Goal: Task Accomplishment & Management: Complete application form

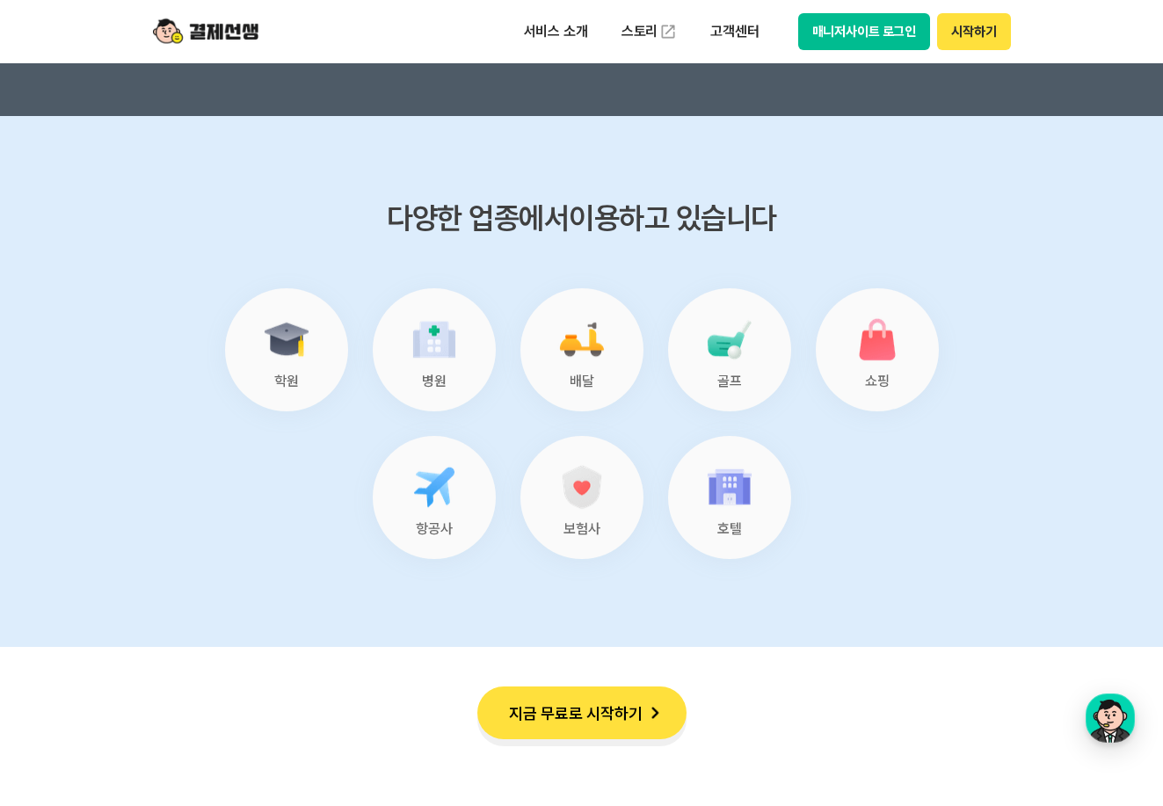
scroll to position [7210, 0]
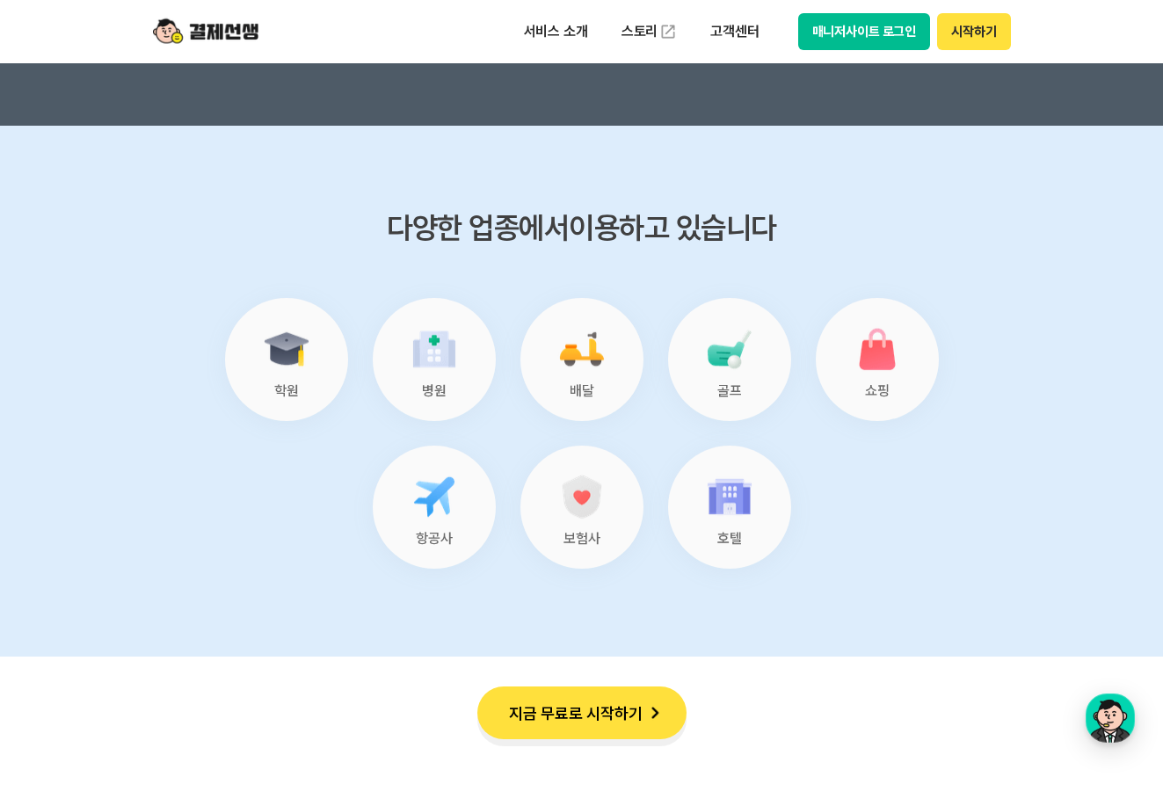
click at [441, 331] on img at bounding box center [434, 349] width 56 height 56
click at [410, 346] on img at bounding box center [434, 349] width 56 height 56
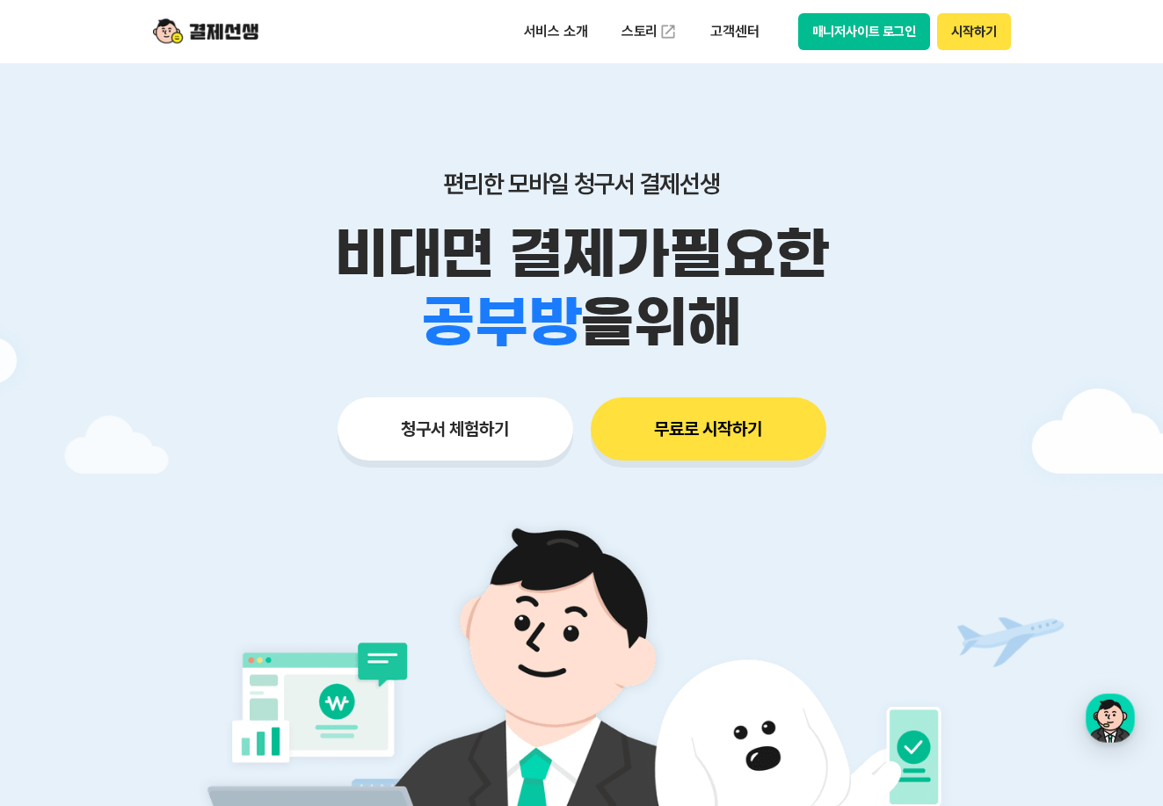
click at [695, 441] on button "무료로 시작하기" at bounding box center [709, 428] width 236 height 63
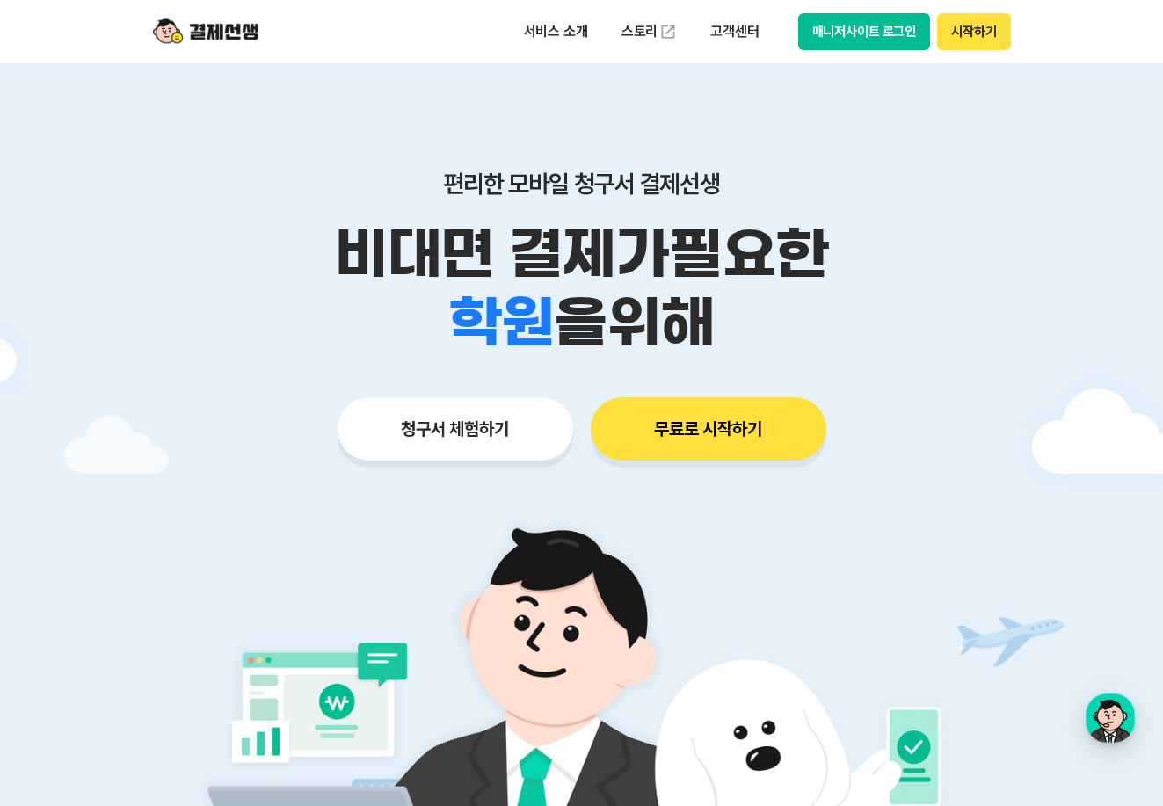
click at [472, 422] on button "청구서 체험하기" at bounding box center [456, 428] width 236 height 63
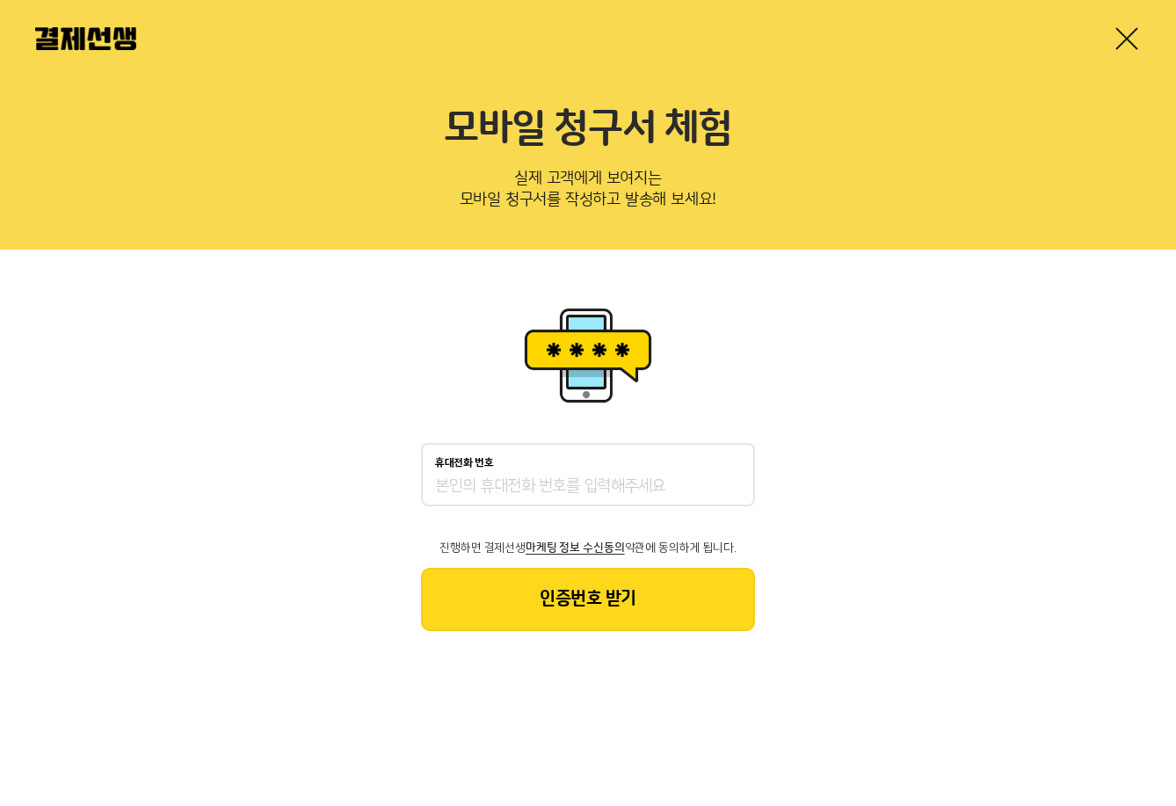
click at [528, 474] on div "휴대전화 번호" at bounding box center [588, 474] width 334 height 63
click at [521, 487] on input "휴대전화 번호" at bounding box center [588, 487] width 306 height 21
type input "01034502277"
click at [609, 594] on button "인증번호 받기" at bounding box center [588, 599] width 334 height 63
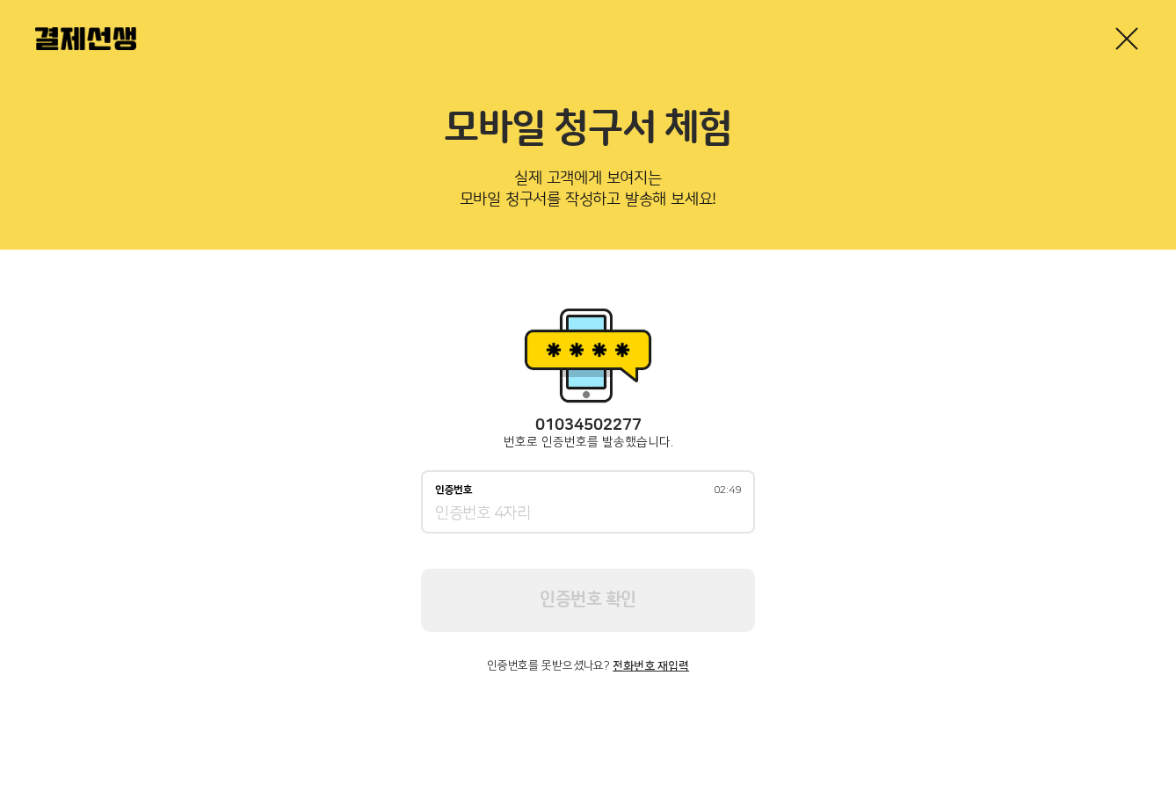
click at [621, 475] on div "인증번호 02:49" at bounding box center [588, 501] width 334 height 63
click at [550, 506] on input "인증번호 02:49" at bounding box center [588, 514] width 306 height 21
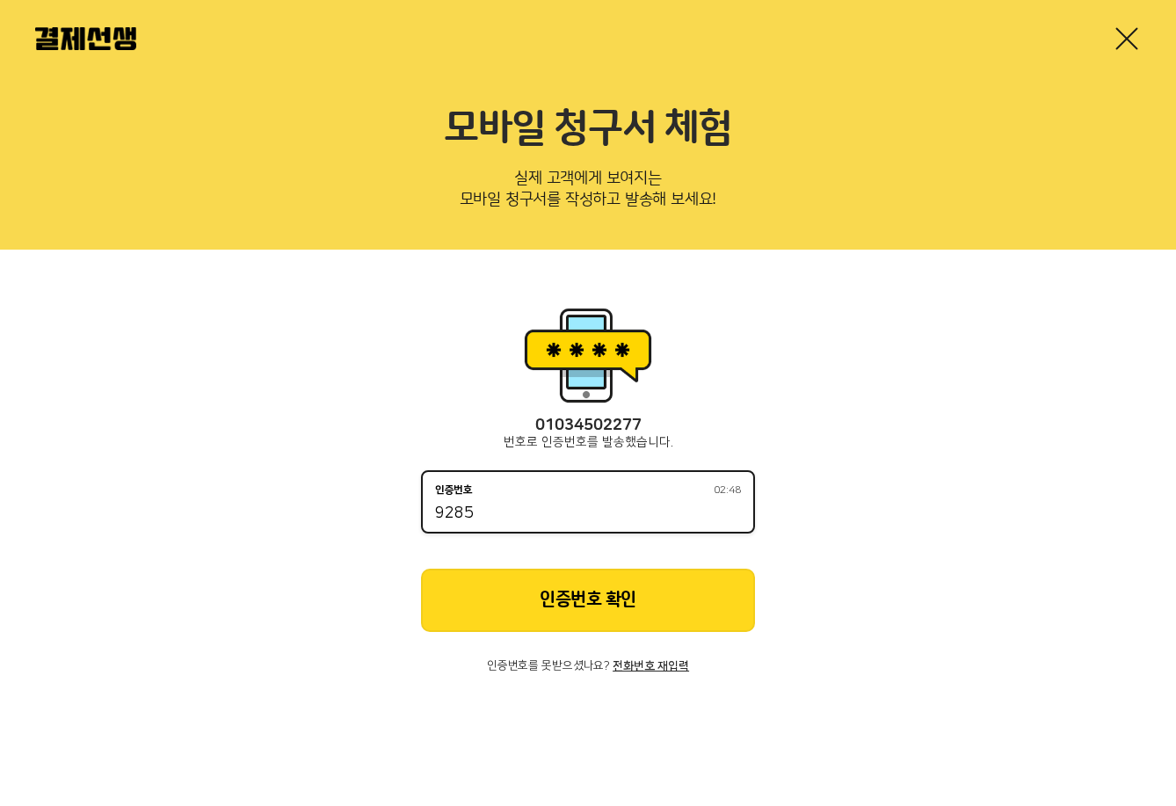
type input "9285"
click at [580, 588] on button "인증번호 확인" at bounding box center [588, 600] width 334 height 63
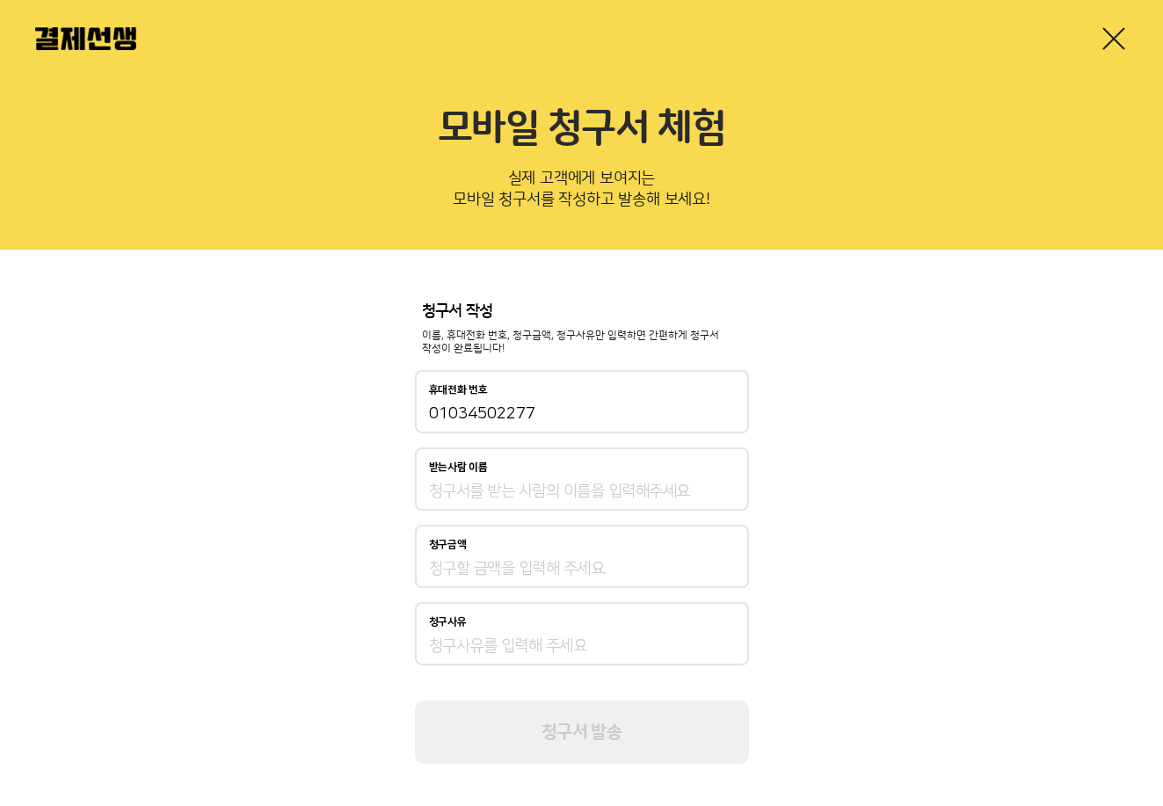
click at [484, 480] on div "받는사람 이름" at bounding box center [582, 479] width 334 height 63
click at [530, 490] on input "받는사람 이름" at bounding box center [582, 491] width 306 height 21
type input "이주용"
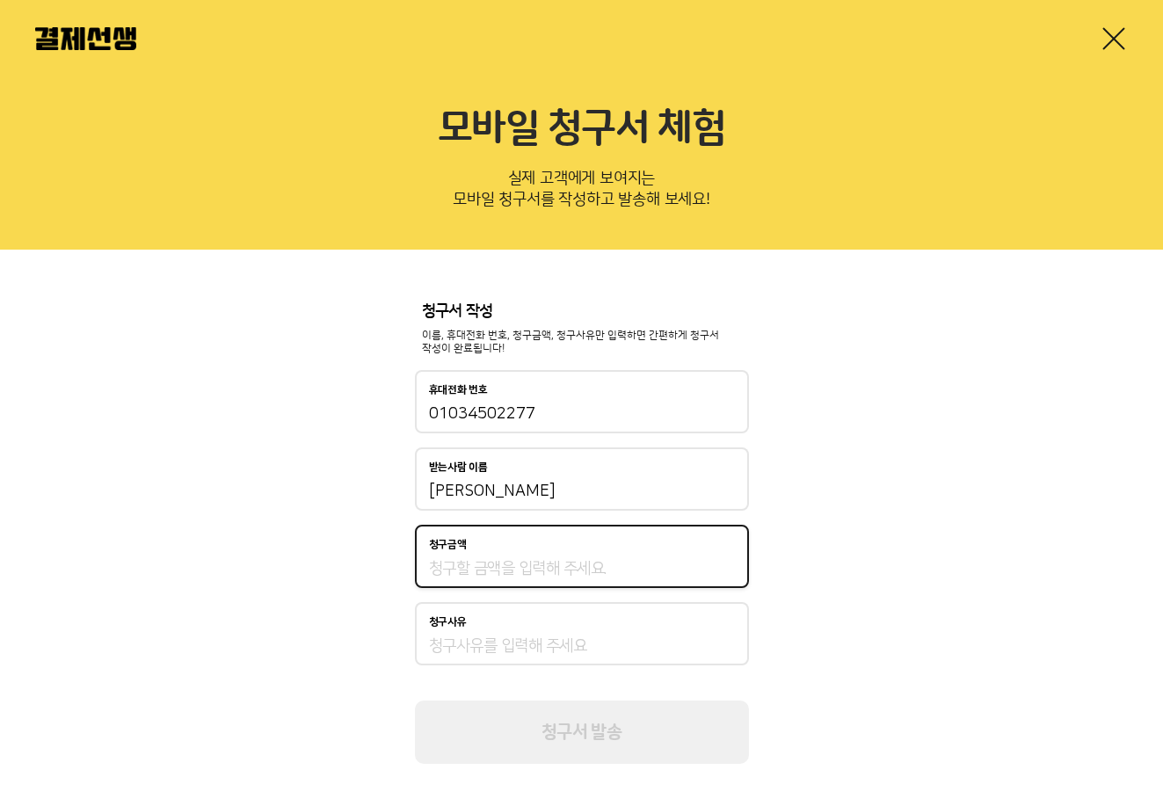
click at [478, 572] on input "청구금액" at bounding box center [582, 568] width 306 height 21
type input "40,000"
click at [482, 638] on input "청구사유" at bounding box center [582, 646] width 306 height 21
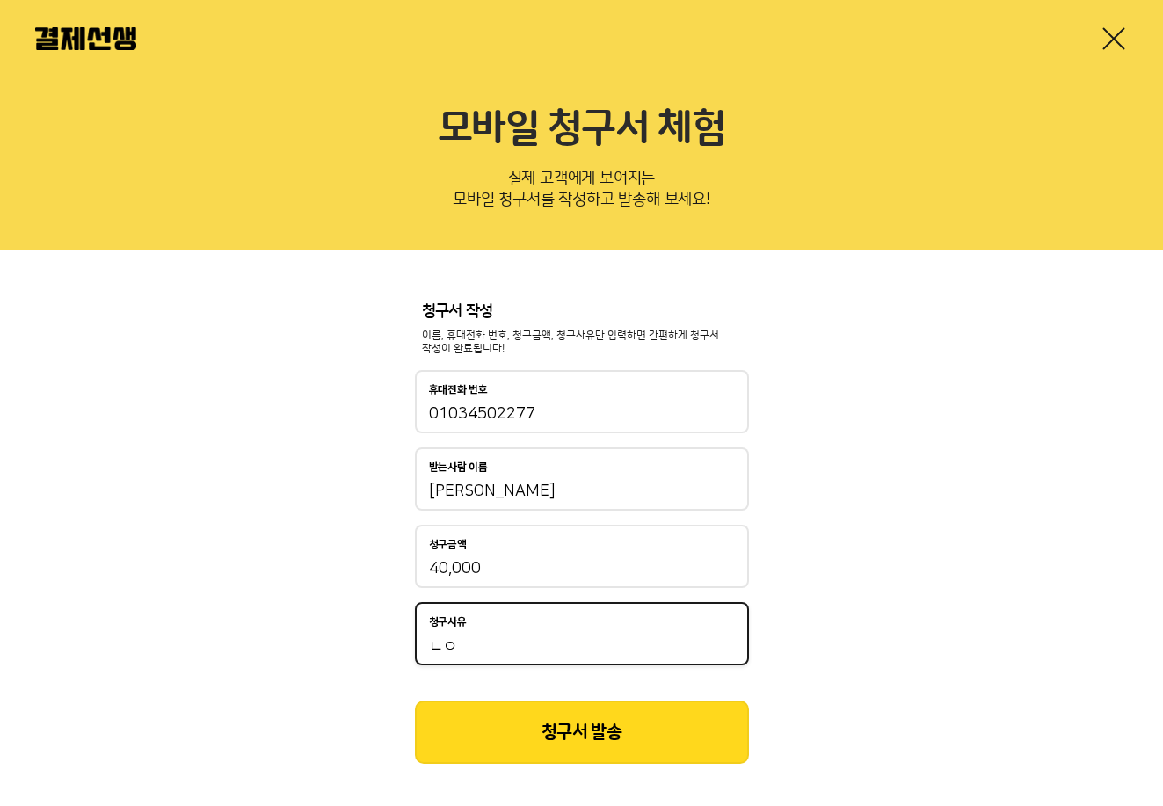
type input "ㄴ"
type input "ㅇ"
type input "약값"
click at [569, 713] on button "청구서 발송" at bounding box center [582, 732] width 334 height 63
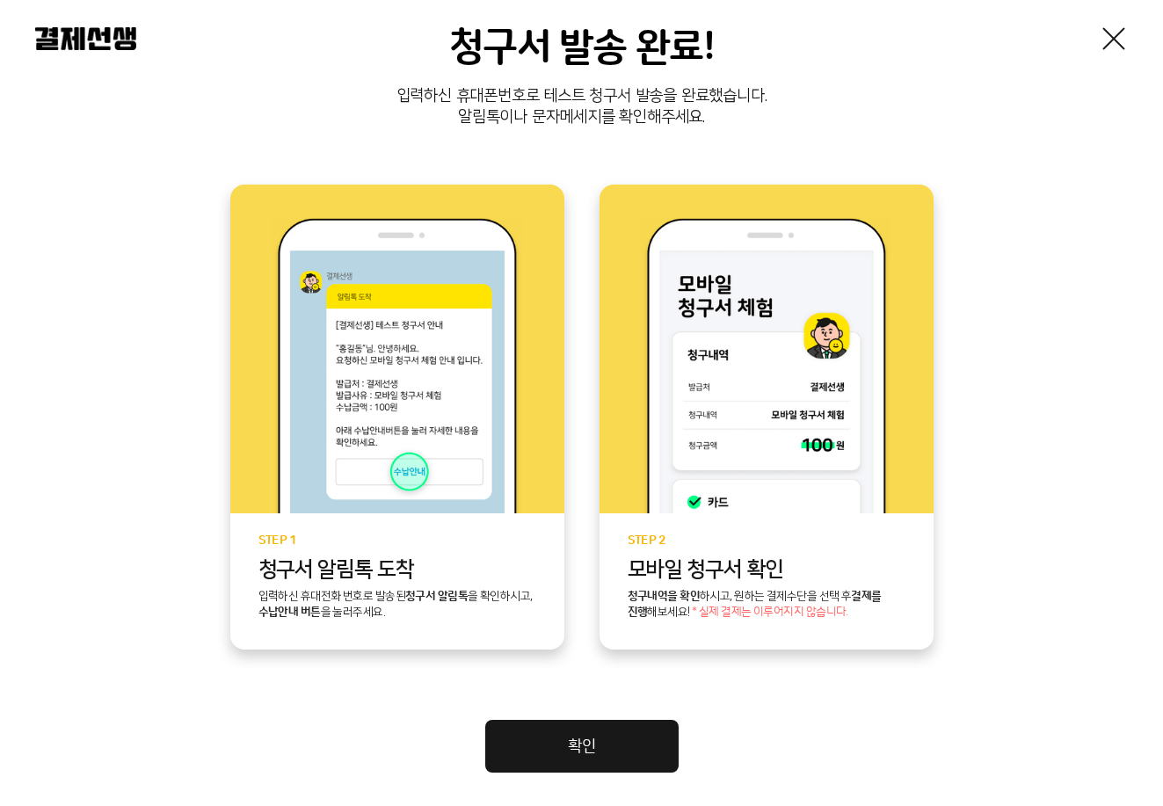
scroll to position [264, 0]
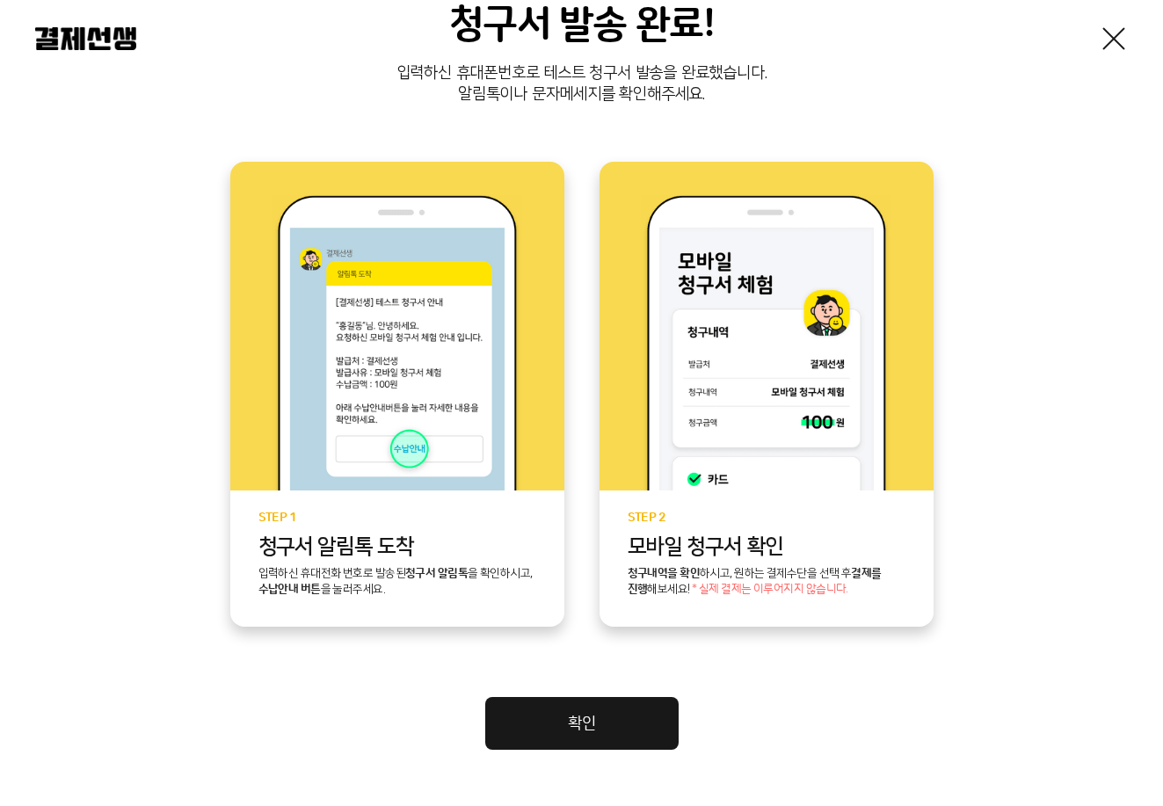
click at [1120, 33] on link at bounding box center [1114, 39] width 28 height 28
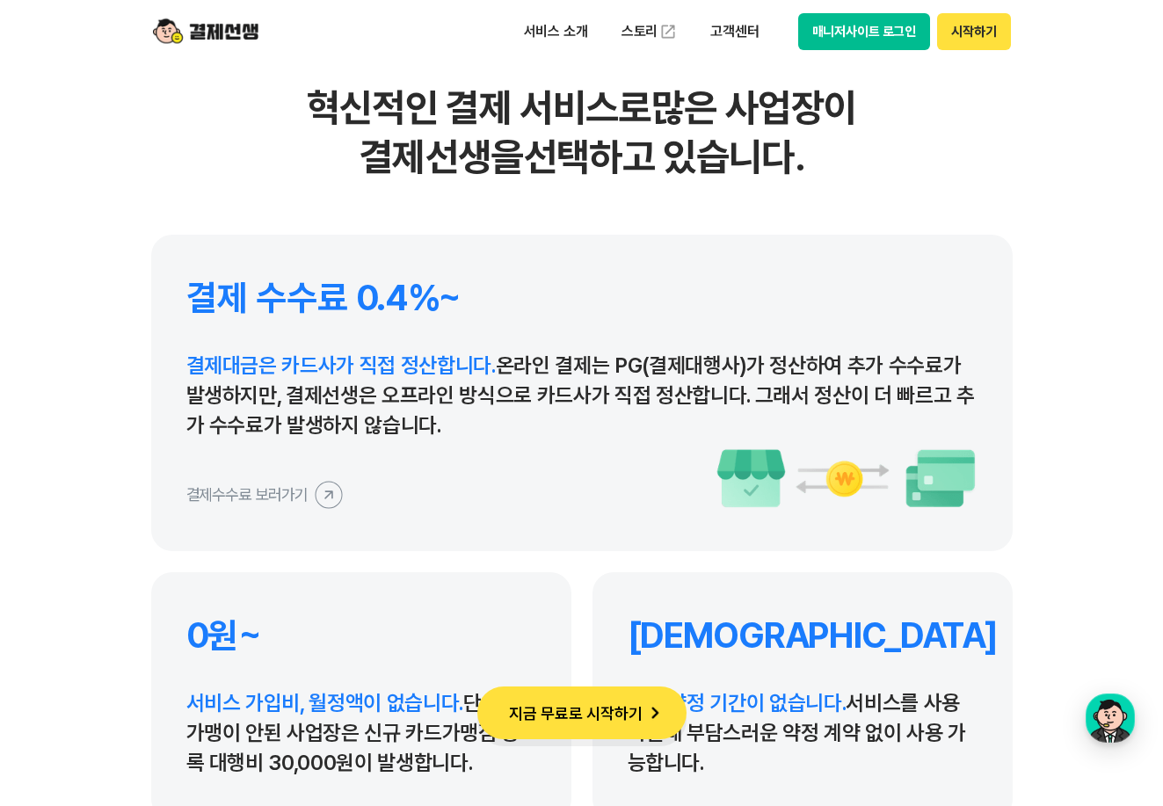
scroll to position [8089, 0]
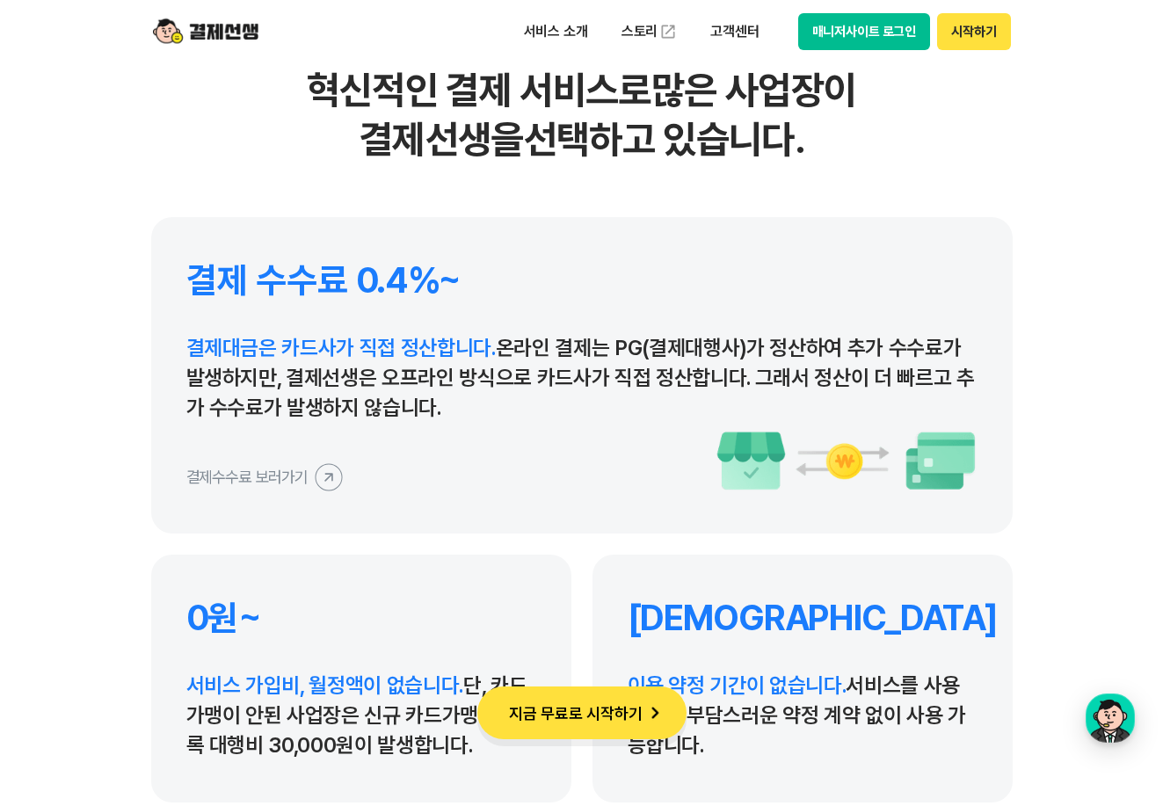
click at [342, 476] on icon at bounding box center [329, 477] width 40 height 40
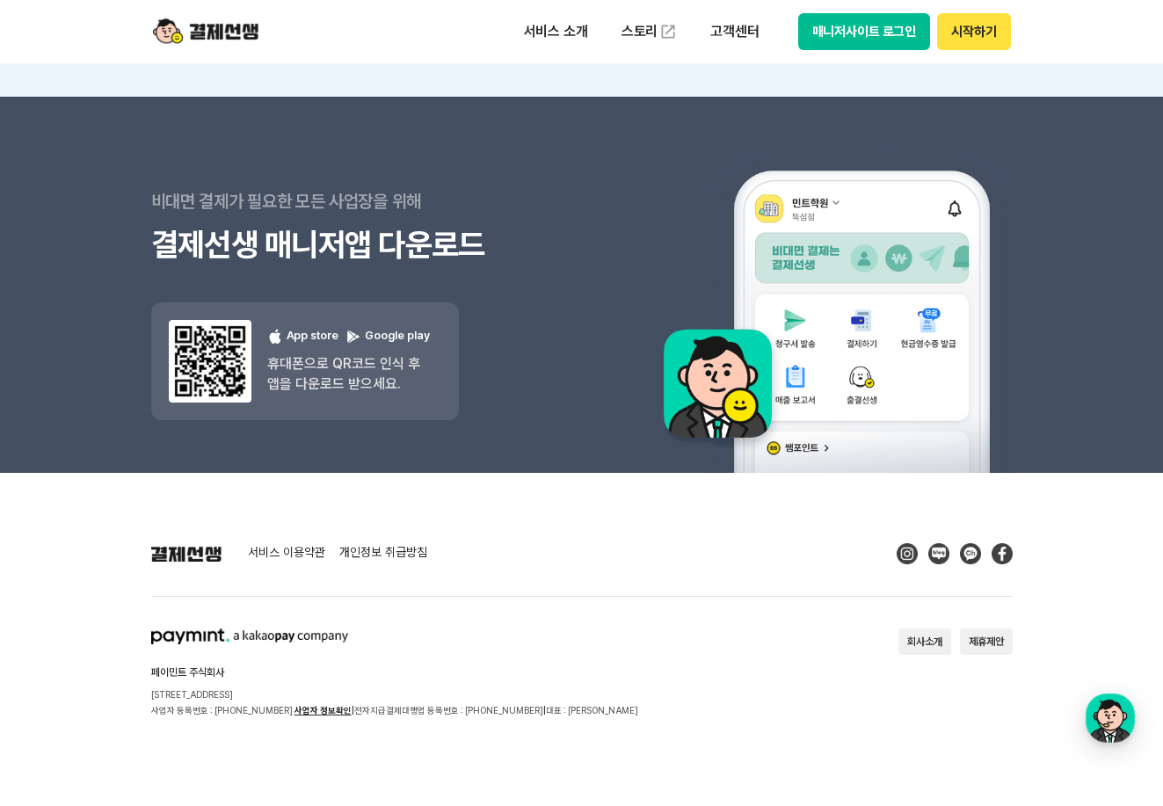
scroll to position [0, 0]
